Goal: Check status

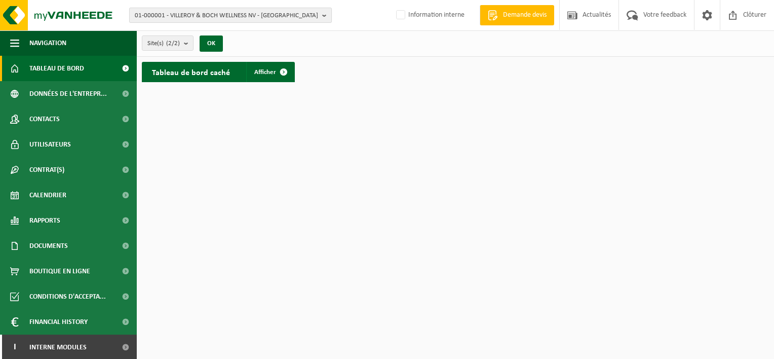
click at [210, 12] on span "01-000001 - VILLEROY & BOCH WELLNESS NV - [GEOGRAPHIC_DATA]" at bounding box center [226, 15] width 183 height 15
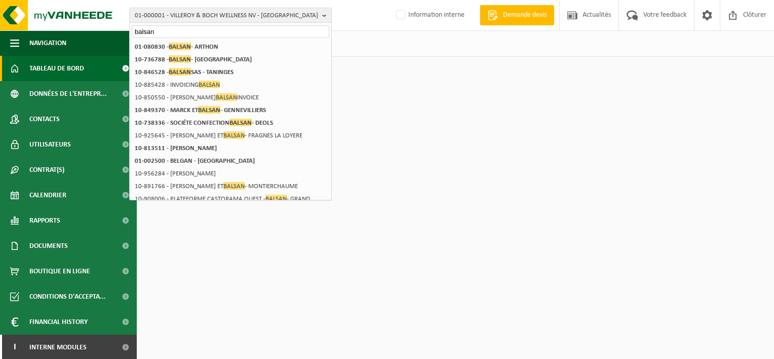
type input "balsan"
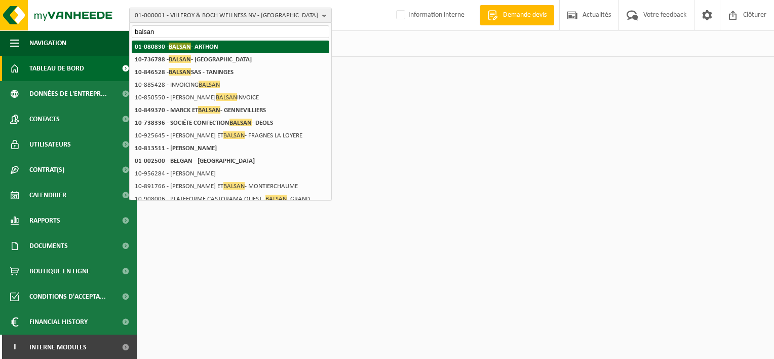
click at [188, 45] on span "BALSAN" at bounding box center [180, 47] width 22 height 8
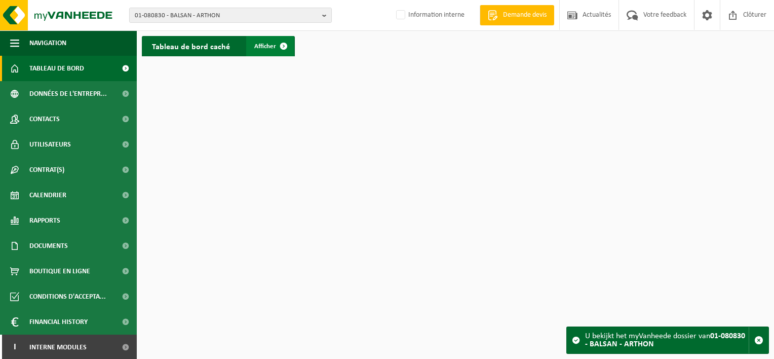
click at [285, 49] on span at bounding box center [283, 46] width 20 height 20
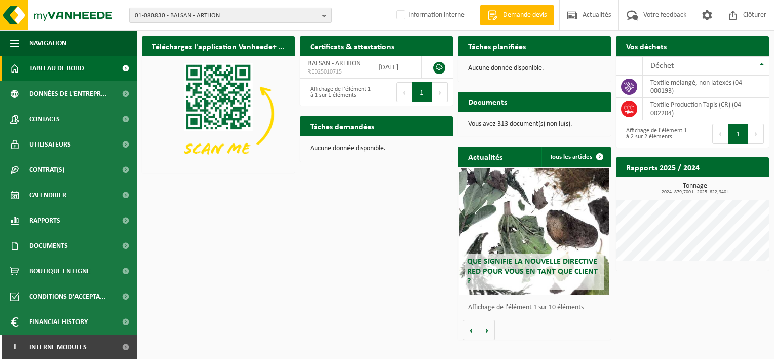
click at [278, 20] on span "01-080830 - BALSAN - ARTHON" at bounding box center [226, 15] width 183 height 15
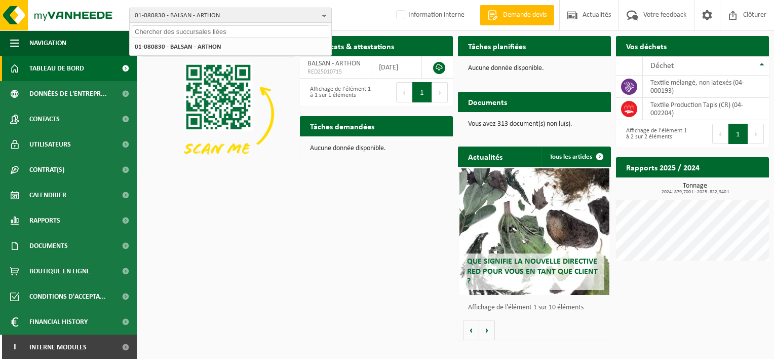
click at [278, 20] on span "01-080830 - BALSAN - ARTHON" at bounding box center [226, 15] width 183 height 15
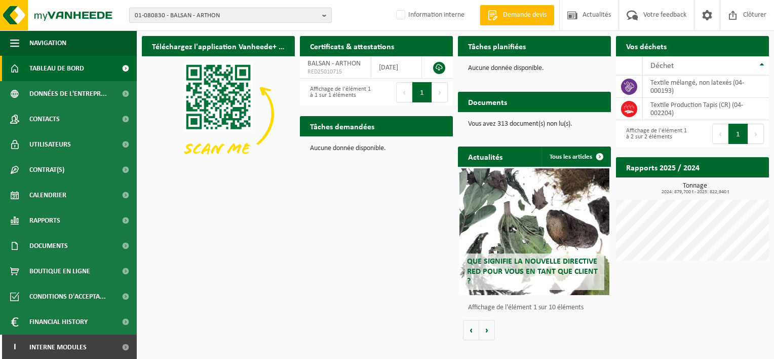
click at [129, 8] on button "01-080830 - BALSAN - ARTHON" at bounding box center [230, 15] width 203 height 15
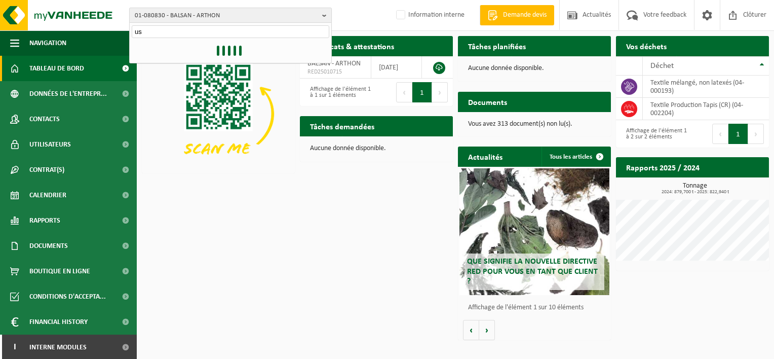
type input "u"
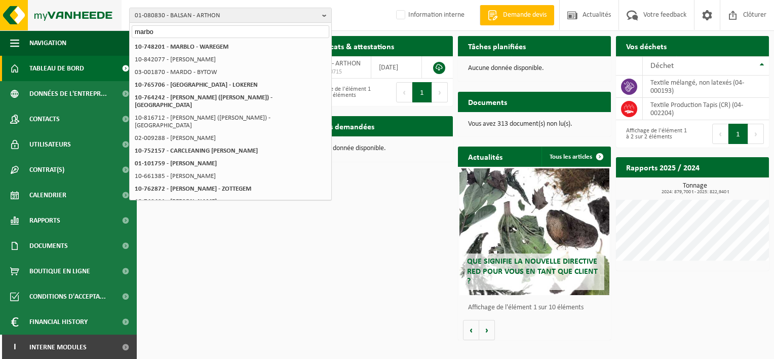
drag, startPoint x: 164, startPoint y: 31, endPoint x: 59, endPoint y: 2, distance: 109.5
click at [59, 2] on div "01-080830 - [PERSON_NAME] 01-080830 - BALSAN - ARTHON 10-748201 - MARBLO - WARE…" at bounding box center [387, 15] width 774 height 31
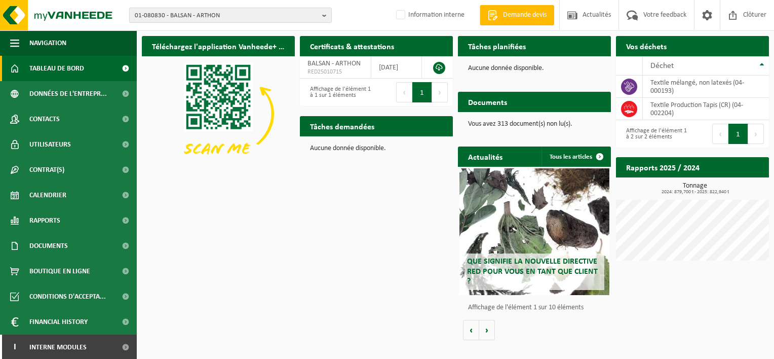
click at [167, 12] on span "01-080830 - BALSAN - ARTHON" at bounding box center [226, 15] width 183 height 15
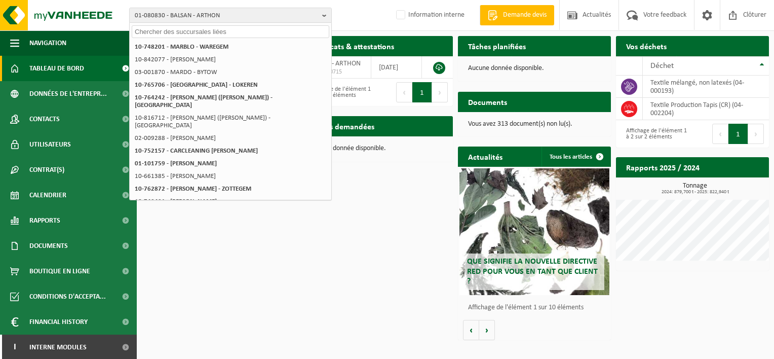
click at [197, 32] on input "text" at bounding box center [231, 31] width 198 height 13
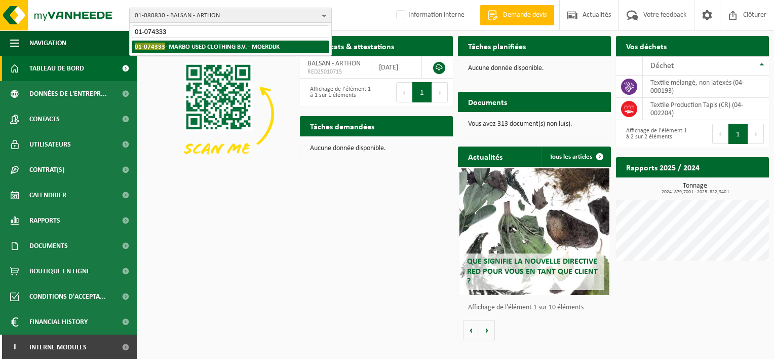
type input "01-074333"
click at [211, 46] on strong "01-074333 - MARBO USED CLOTHING B.V. - MOERDIJK" at bounding box center [207, 47] width 145 height 8
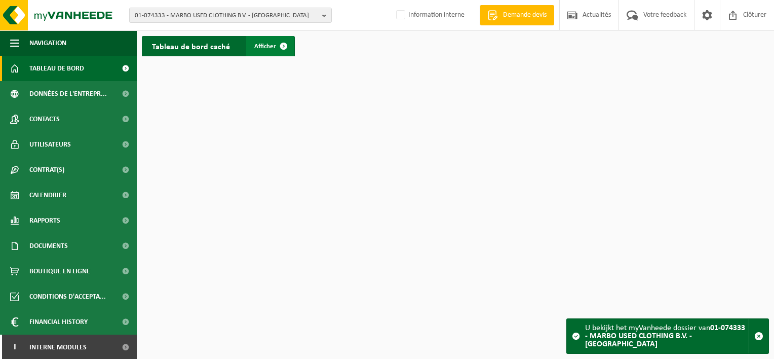
click at [266, 37] on link "Afficher" at bounding box center [270, 46] width 48 height 20
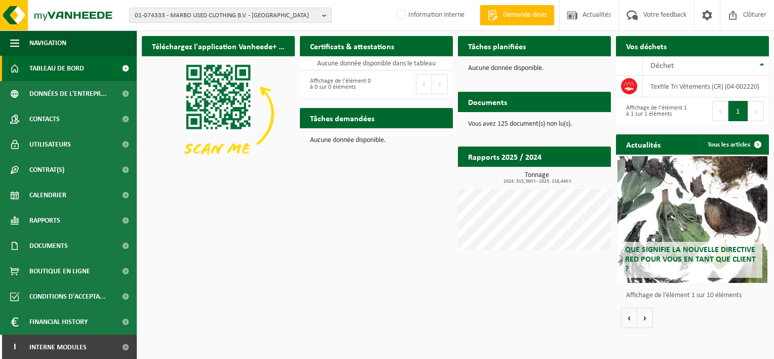
click at [281, 16] on span "01-074333 - MARBO USED CLOTHING B.V. - MOERDIJK" at bounding box center [226, 15] width 183 height 15
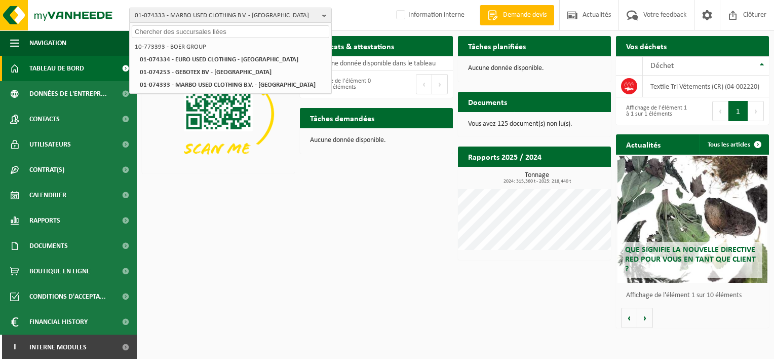
click at [244, 33] on input "text" at bounding box center [231, 31] width 198 height 13
paste input "10-848480"
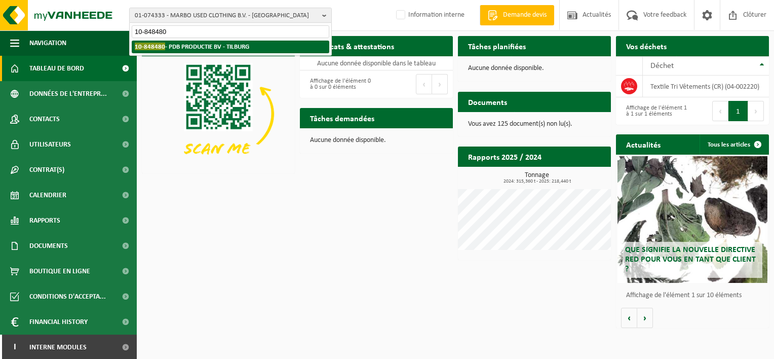
type input "10-848480"
click at [246, 45] on strong "10-848480 - PDB PRODUCTIE BV - TILBURG" at bounding box center [192, 47] width 114 height 8
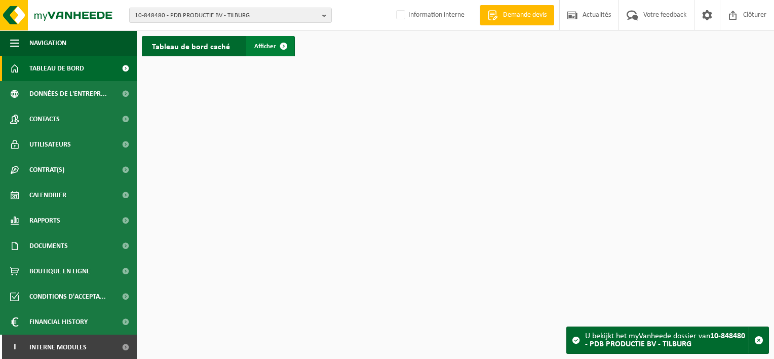
click at [267, 46] on span "Afficher" at bounding box center [265, 46] width 22 height 7
